Goal: Find specific page/section: Find specific page/section

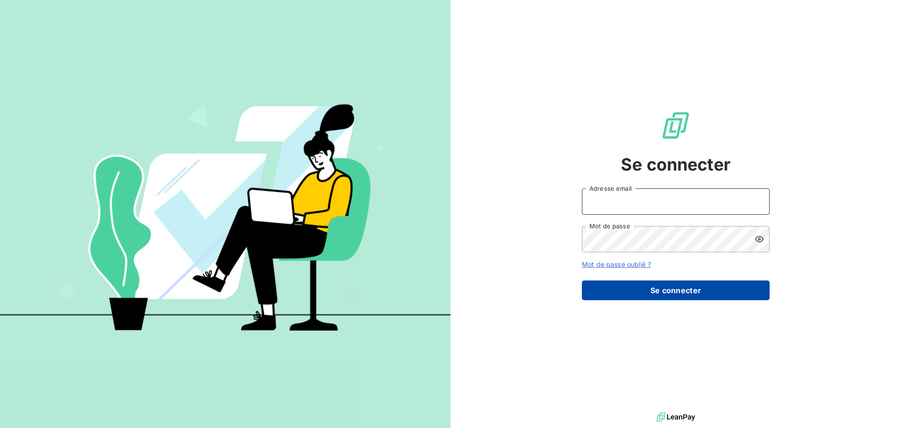
type input "[EMAIL_ADDRESS][DOMAIN_NAME]"
click at [681, 292] on button "Se connecter" at bounding box center [676, 290] width 188 height 20
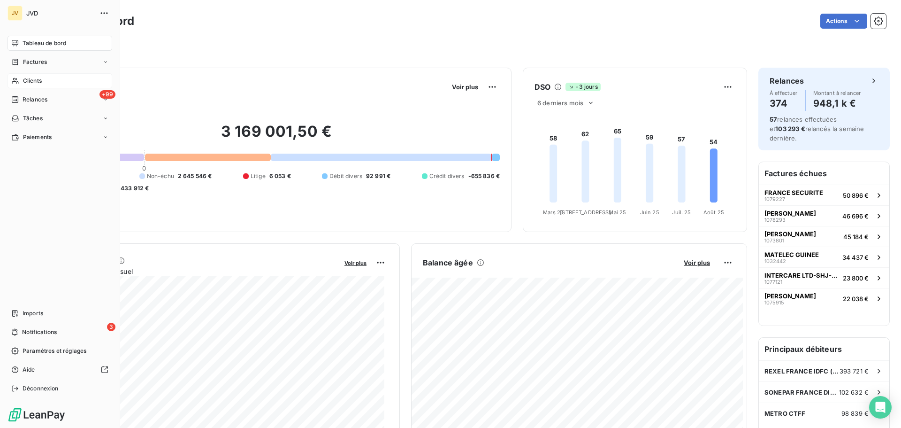
click at [29, 83] on span "Clients" at bounding box center [32, 81] width 19 height 8
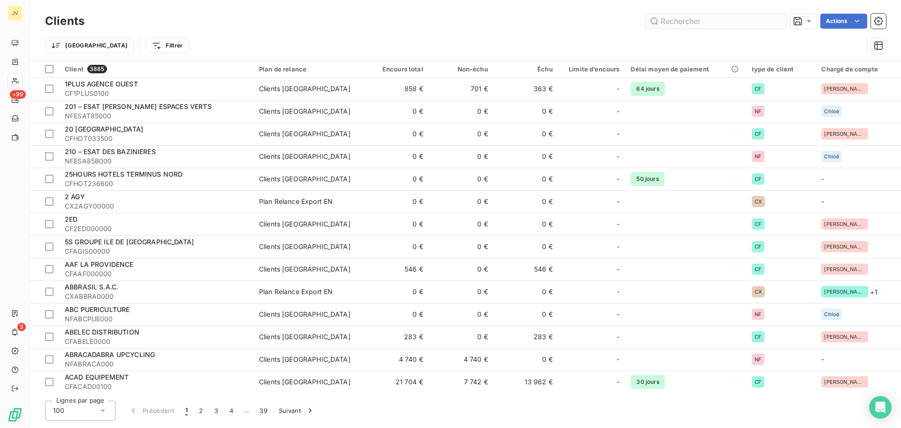
click at [707, 22] on input "text" at bounding box center [716, 21] width 141 height 15
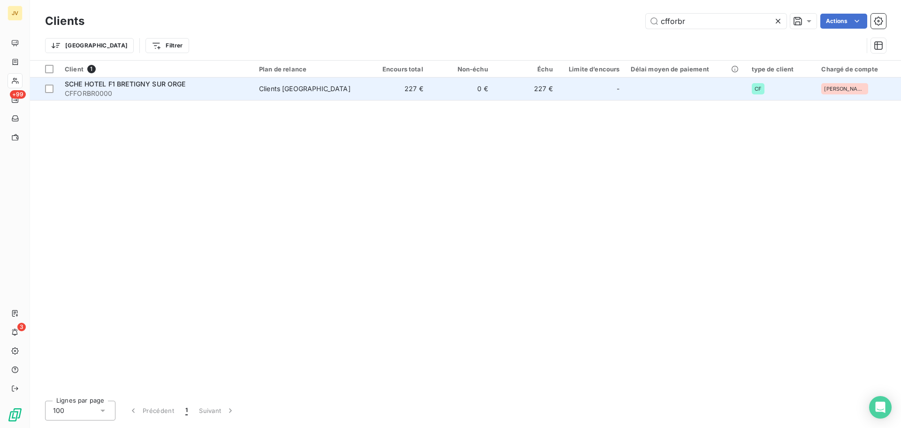
type input "cfforbr"
click at [106, 85] on span "SCHE HOTEL F1 BRETIGNY SUR ORGE" at bounding box center [125, 84] width 121 height 8
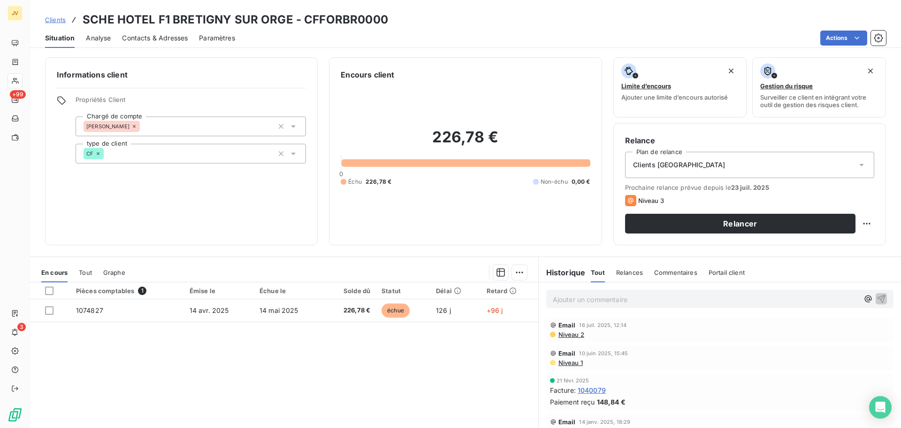
click at [153, 39] on span "Contacts & Adresses" at bounding box center [155, 37] width 66 height 9
